Goal: Information Seeking & Learning: Check status

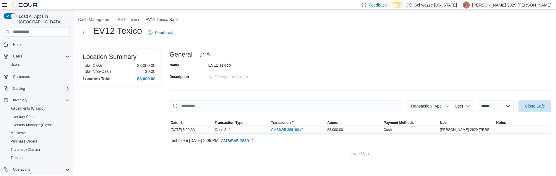
scroll to position [59, 0]
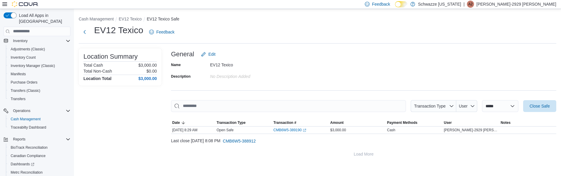
click at [127, 14] on div "**********" at bounding box center [317, 87] width 487 height 156
click at [128, 16] on li "EV12 Texico" at bounding box center [133, 19] width 28 height 6
click at [131, 19] on button "EV12 Texico" at bounding box center [130, 19] width 23 height 5
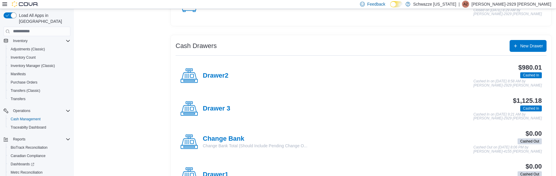
scroll to position [114, 0]
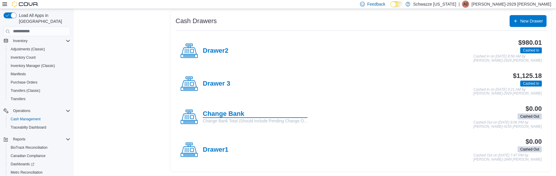
click at [236, 115] on h4 "Change Bank" at bounding box center [255, 114] width 105 height 8
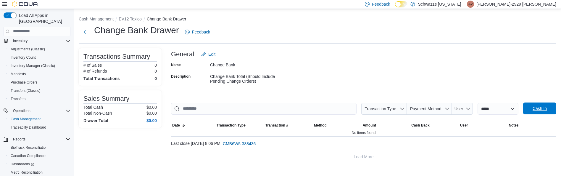
click at [546, 111] on span "Cash In" at bounding box center [539, 108] width 14 height 6
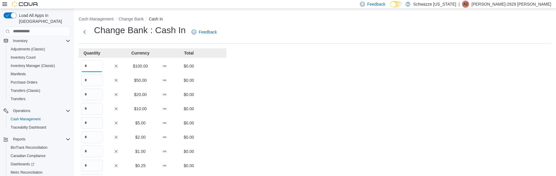
click at [93, 65] on input "Quantity" at bounding box center [92, 66] width 22 height 12
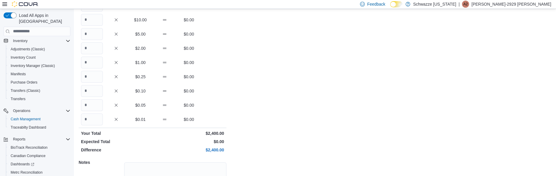
type input "**"
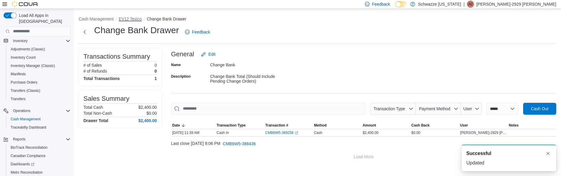
click at [135, 18] on button "EV12 Texico" at bounding box center [130, 19] width 23 height 5
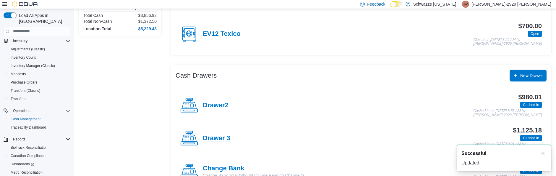
click at [219, 139] on h4 "Drawer 3" at bounding box center [217, 138] width 28 height 8
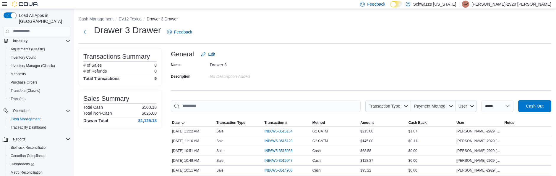
click at [133, 17] on button "EV12 Texico" at bounding box center [130, 19] width 23 height 5
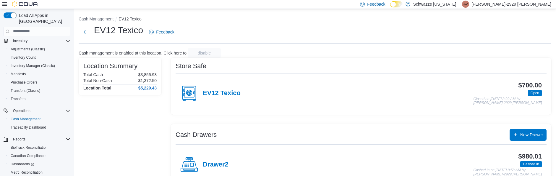
click at [219, 166] on h4 "Drawer2" at bounding box center [216, 165] width 26 height 8
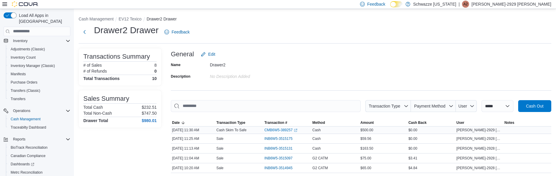
scroll to position [74, 0]
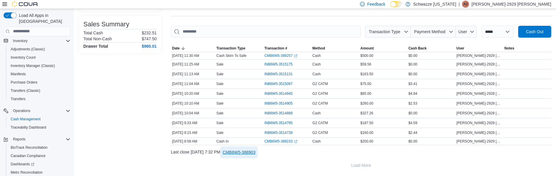
click at [256, 154] on span "CMB6W5-388903" at bounding box center [239, 152] width 33 height 6
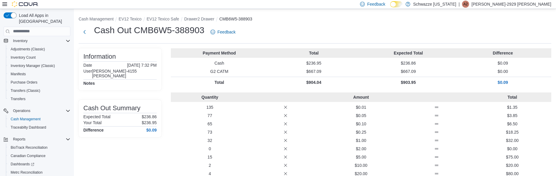
drag, startPoint x: 166, startPoint y: 15, endPoint x: 156, endPoint y: 16, distance: 9.8
click at [156, 17] on button "EV12 Texico Safe" at bounding box center [163, 19] width 33 height 5
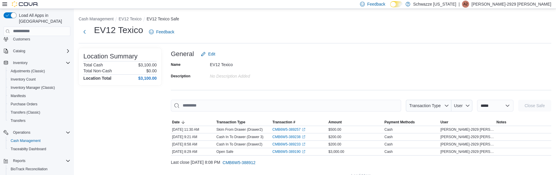
scroll to position [86, 0]
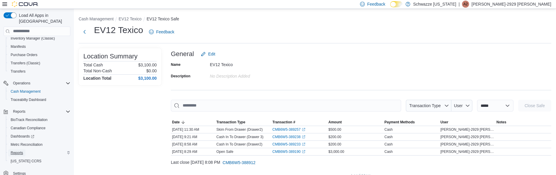
click at [12, 151] on span "Reports" at bounding box center [17, 153] width 12 height 5
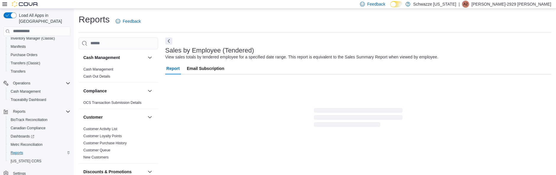
scroll to position [14, 0]
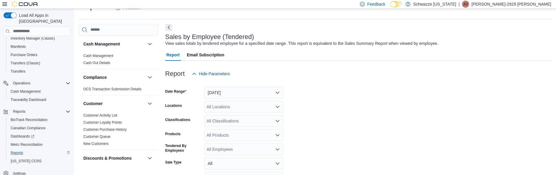
click at [344, 138] on form "Date Range [DATE] Locations All Locations Classifications All Classifications P…" at bounding box center [358, 147] width 386 height 135
click at [215, 105] on div "All Locations" at bounding box center [243, 107] width 79 height 12
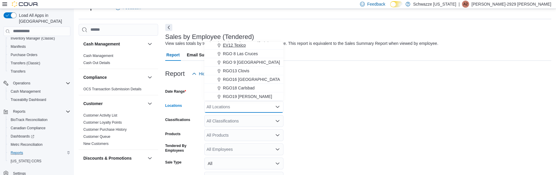
click at [240, 49] on button "EV12 Texico" at bounding box center [243, 45] width 79 height 9
click at [343, 152] on form "Date Range [DATE] Locations EV12 [GEOGRAPHIC_DATA] Combo box. Selected. EV12 Te…" at bounding box center [358, 147] width 386 height 135
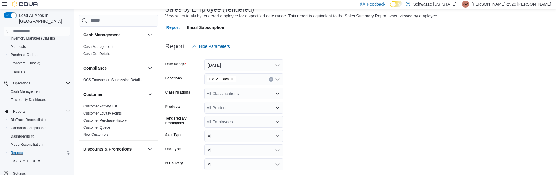
scroll to position [65, 0]
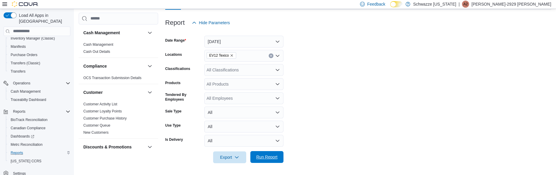
click at [269, 158] on span "Run Report" at bounding box center [266, 157] width 21 height 6
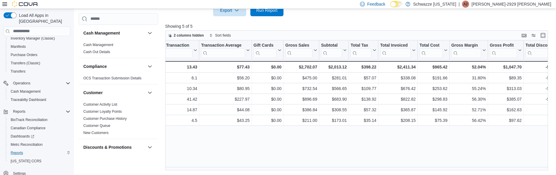
scroll to position [0, 243]
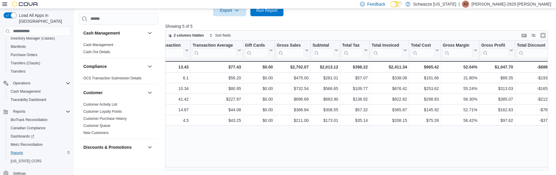
click at [314, 139] on div "Tendered Employee Click to view column header actions Invoices Sold Click to vi…" at bounding box center [358, 106] width 387 height 130
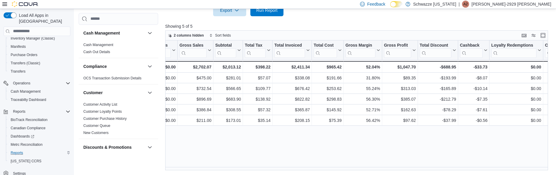
scroll to position [0, 358]
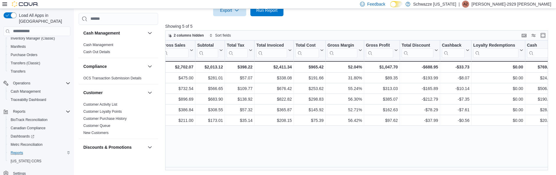
click at [334, 141] on div "Tendered Employee Click to view column header actions Invoices Sold Click to vi…" at bounding box center [358, 106] width 387 height 130
click at [287, 38] on div "2 columns hidden Sort fields" at bounding box center [356, 35] width 383 height 10
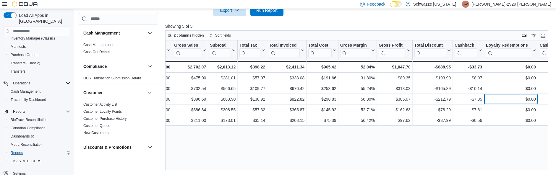
scroll to position [0, 337]
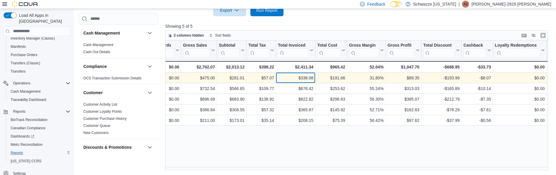
click at [307, 75] on div "$338.08" at bounding box center [295, 78] width 35 height 7
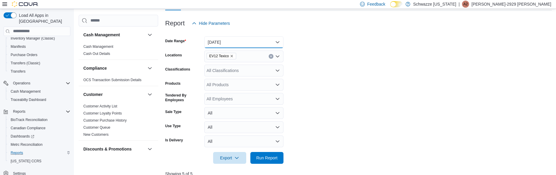
click at [215, 45] on button "[DATE]" at bounding box center [243, 42] width 79 height 12
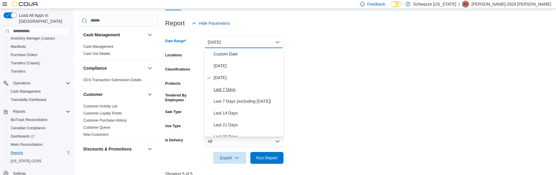
scroll to position [89, 0]
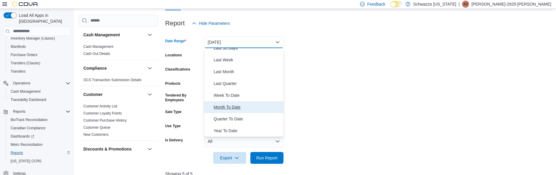
click at [231, 109] on span "Month To Date" at bounding box center [247, 107] width 67 height 7
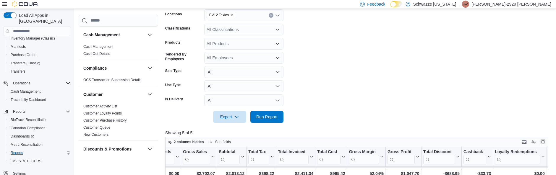
scroll to position [153, 0]
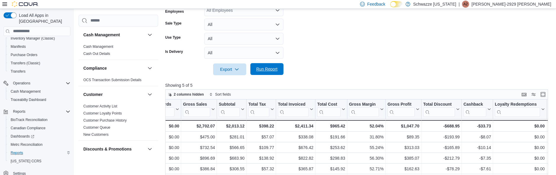
click at [277, 67] on span "Run Report" at bounding box center [266, 69] width 21 height 6
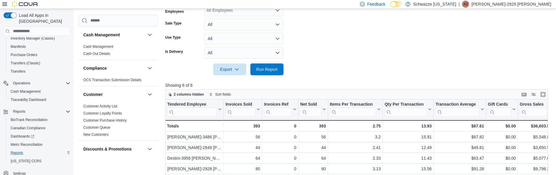
click at [353, 72] on form "Date Range Month To Date Locations EV12 Texico Classifications All Classificati…" at bounding box center [358, 8] width 387 height 135
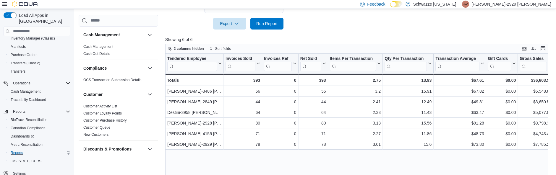
scroll to position [212, 0]
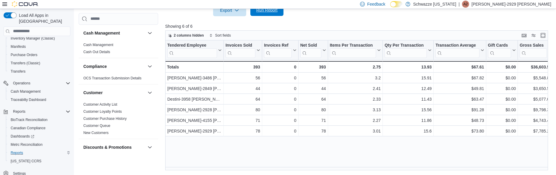
click at [277, 15] on span "Run Report" at bounding box center [267, 10] width 26 height 12
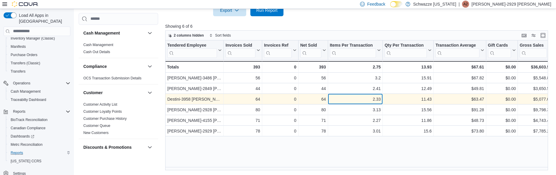
click at [368, 99] on div "2.33" at bounding box center [355, 99] width 51 height 7
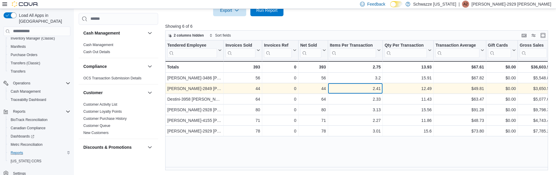
click at [371, 83] on div "2.41 - Items Per Transaction, column 5, row 2" at bounding box center [355, 88] width 55 height 11
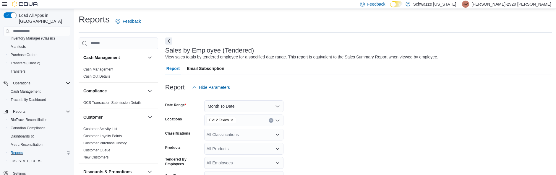
scroll to position [59, 0]
